Goal: Information Seeking & Learning: Check status

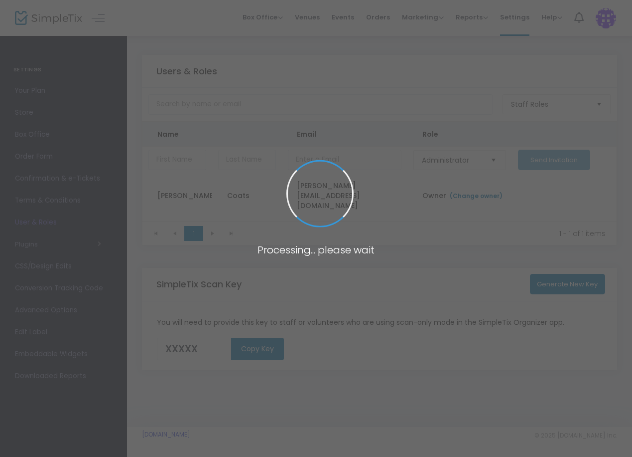
type input "H4AFI"
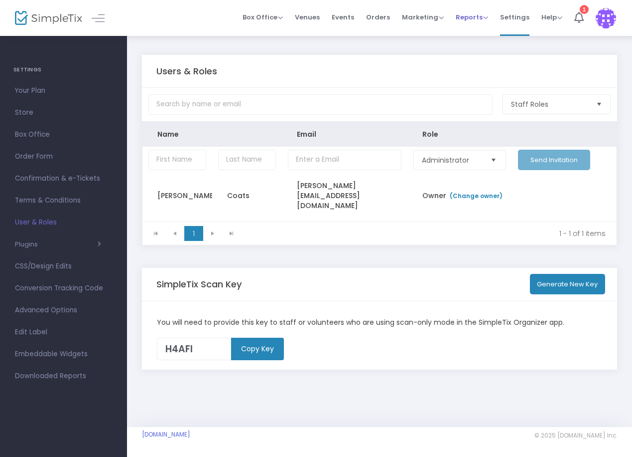
click at [479, 21] on span "Reports" at bounding box center [472, 16] width 32 height 9
click at [476, 50] on li "Sales Reports" at bounding box center [488, 52] width 65 height 19
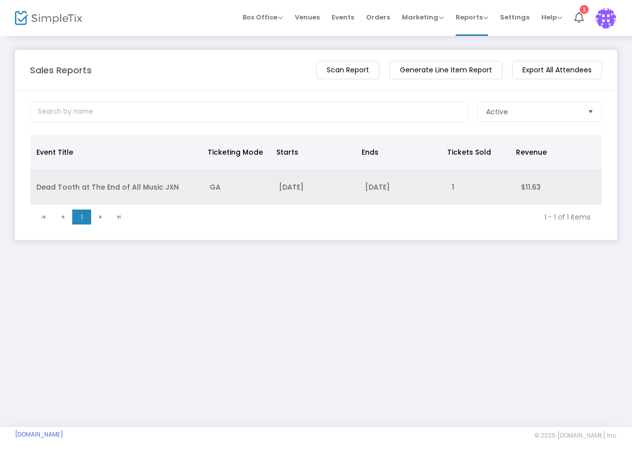
click at [362, 179] on td "[DATE]" at bounding box center [402, 186] width 87 height 35
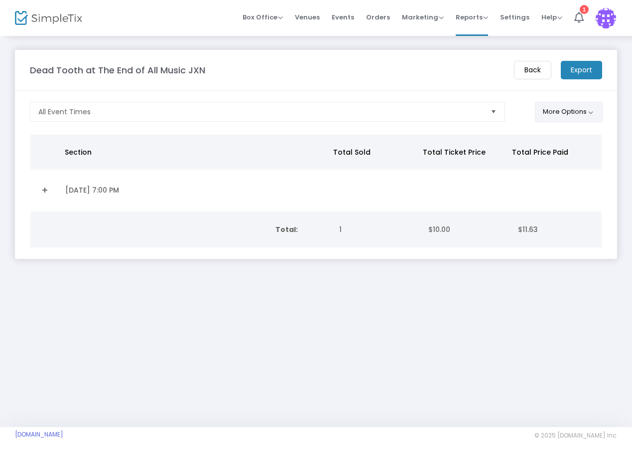
click at [570, 111] on button "More Options" at bounding box center [569, 112] width 68 height 20
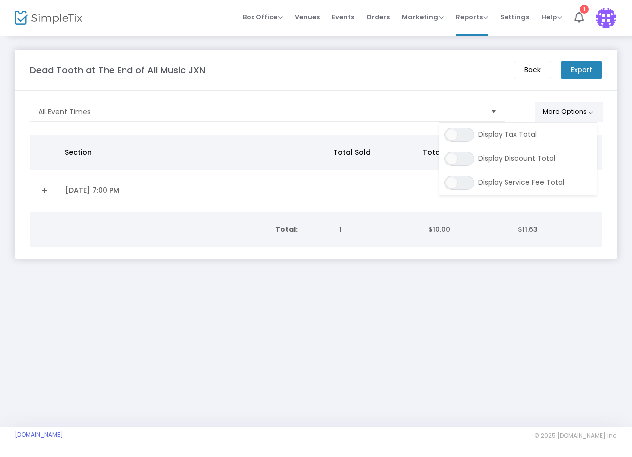
click at [567, 111] on button "More Options" at bounding box center [569, 112] width 68 height 20
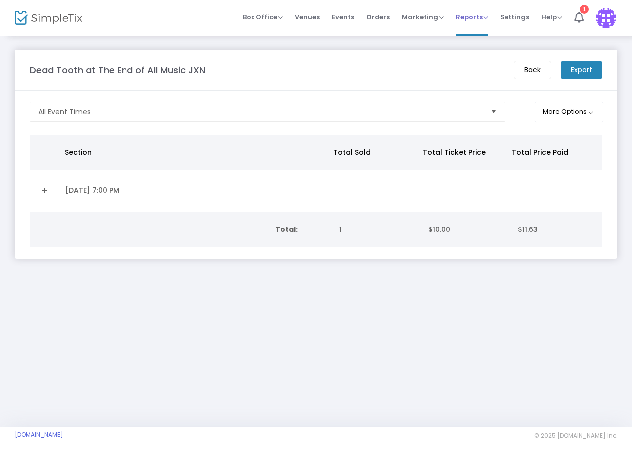
click at [483, 18] on span "Reports" at bounding box center [472, 16] width 32 height 9
click at [488, 35] on li "Analytics" at bounding box center [488, 33] width 65 height 19
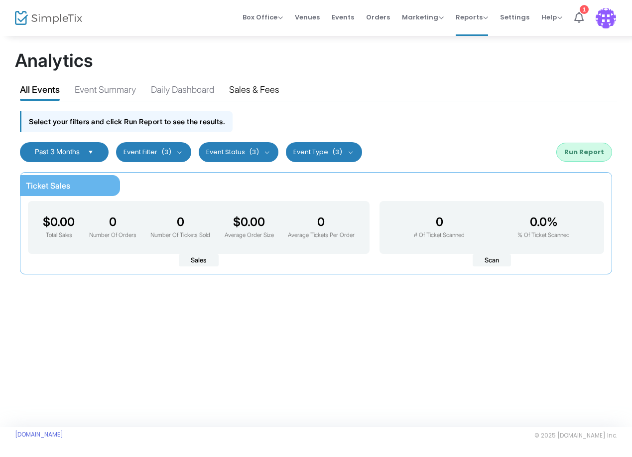
click at [275, 91] on div "Sales & Fees" at bounding box center [254, 91] width 50 height 17
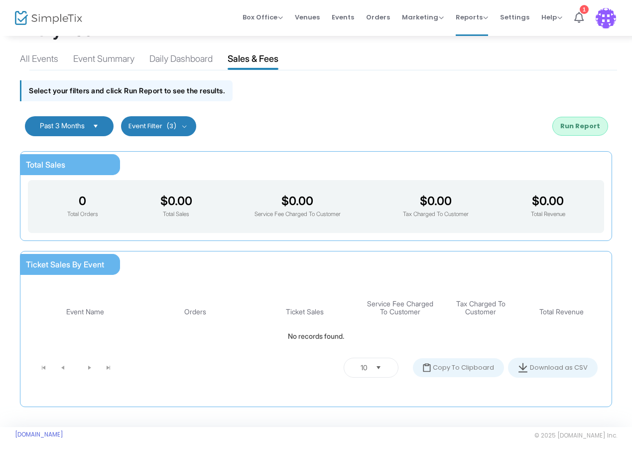
scroll to position [33, 0]
click at [44, 57] on div "All Events" at bounding box center [39, 60] width 38 height 17
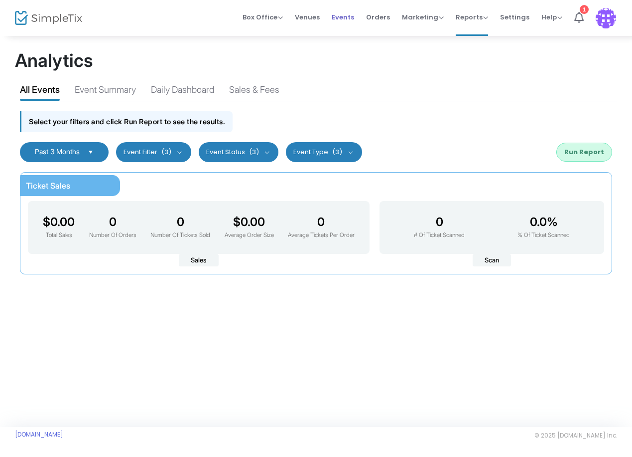
click at [336, 18] on span "Events" at bounding box center [343, 16] width 22 height 25
